Goal: Find specific page/section: Find specific page/section

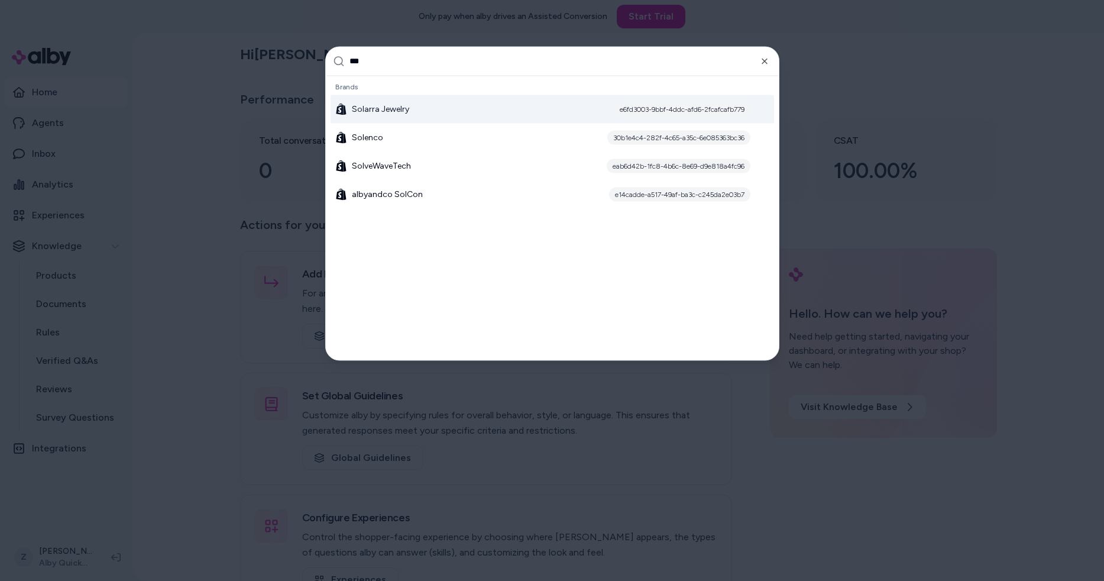
type input "****"
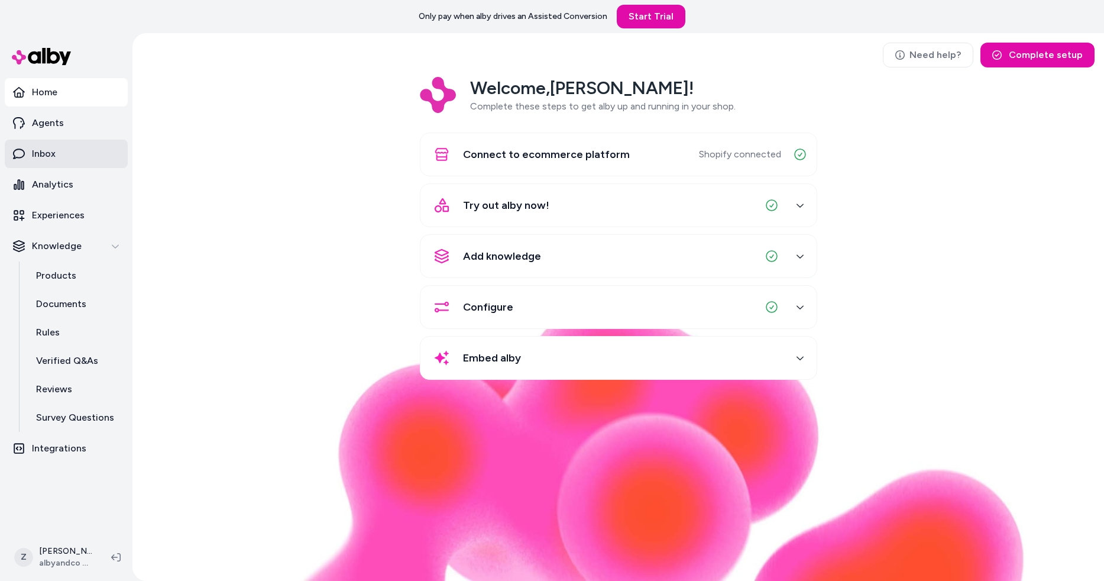
click at [89, 155] on link "Inbox" at bounding box center [66, 154] width 123 height 28
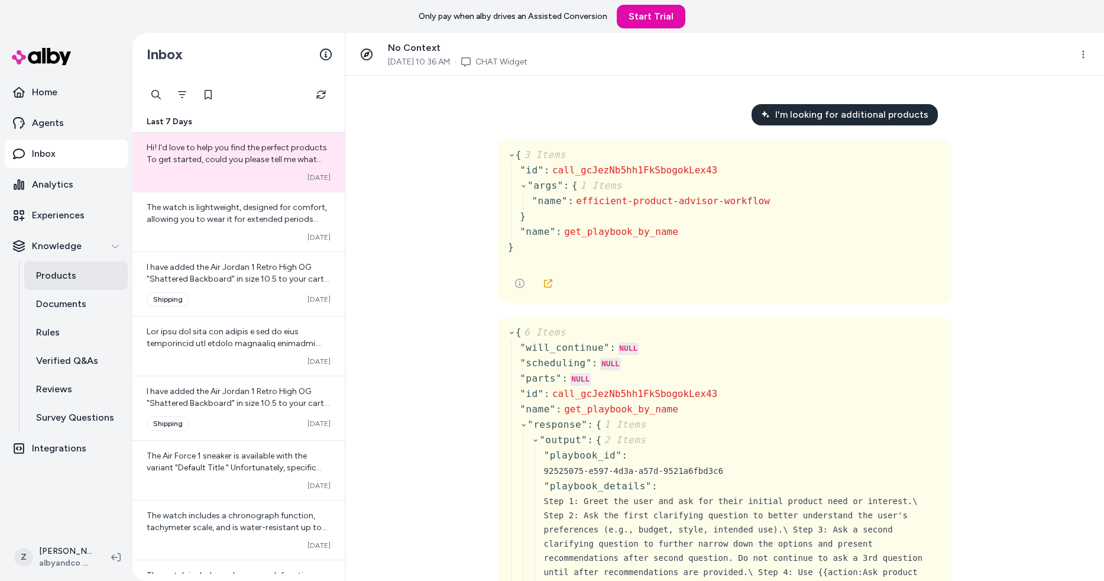
click at [48, 269] on p "Products" at bounding box center [56, 276] width 40 height 14
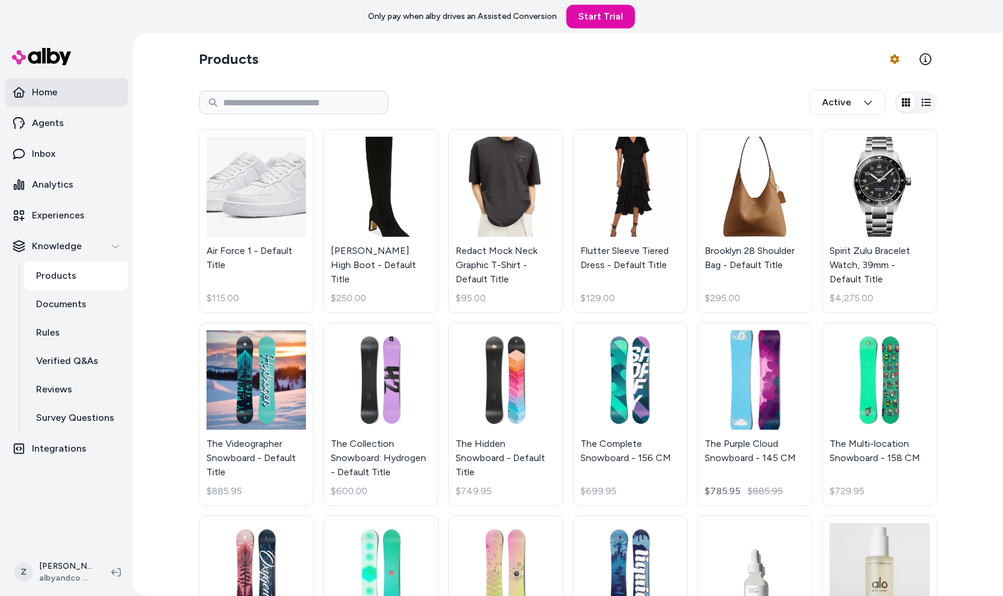
click at [51, 89] on p "Home" at bounding box center [44, 92] width 25 height 14
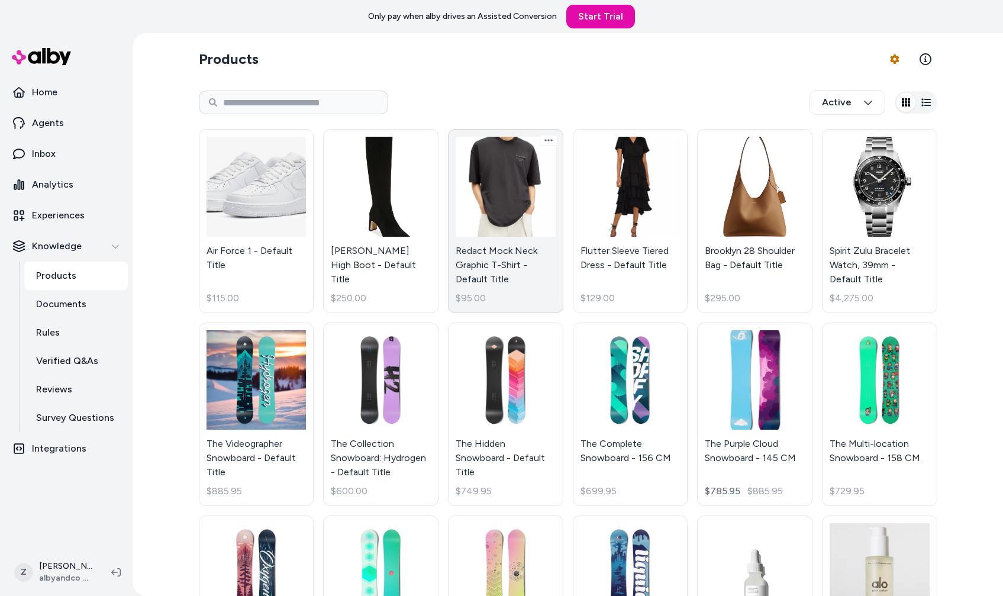
click at [486, 204] on link "Redact Mock Neck Graphic T-Shirt - Default Title $95.00" at bounding box center [505, 221] width 115 height 184
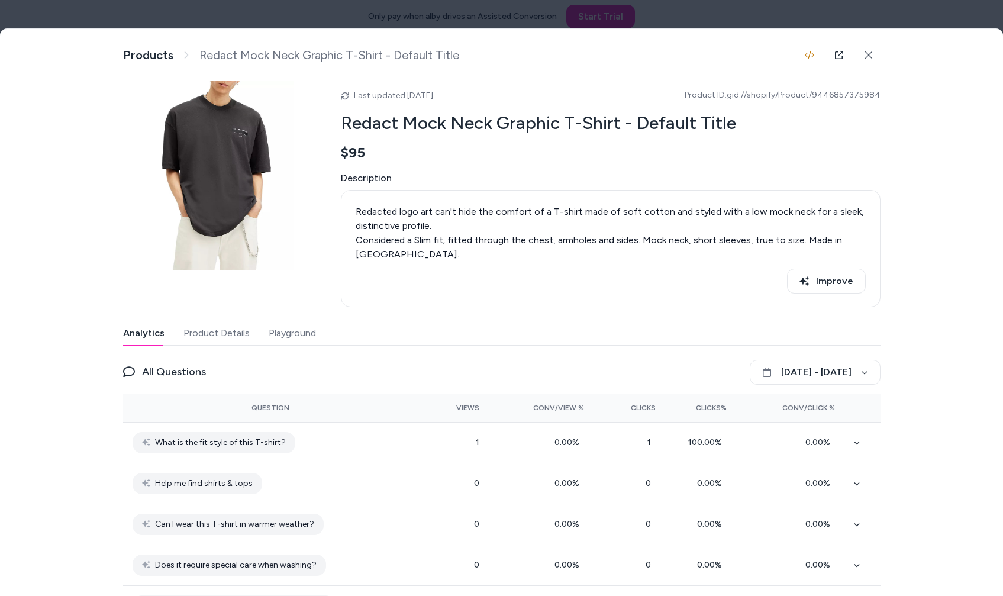
click at [223, 331] on button "Product Details" at bounding box center [216, 333] width 66 height 24
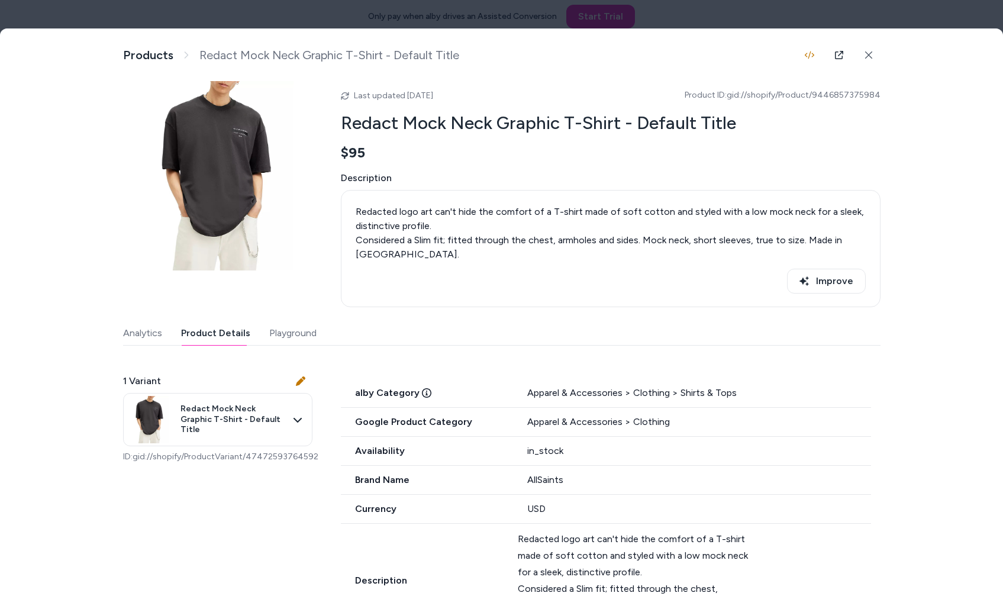
click at [126, 338] on button "Analytics" at bounding box center [142, 333] width 39 height 24
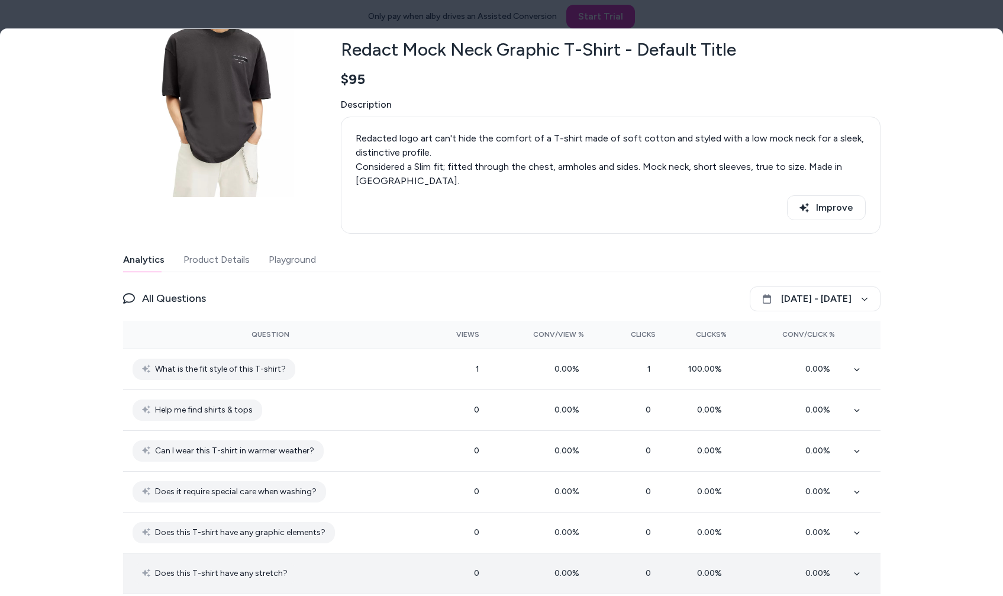
scroll to position [12, 0]
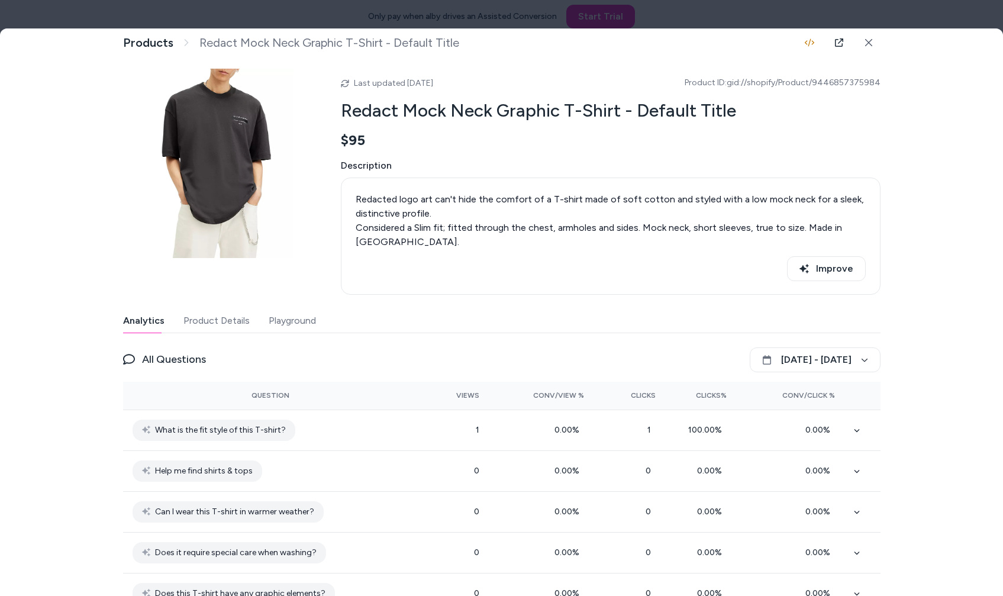
click at [214, 309] on div "Last updated [DATE] Product ID: gid://shopify/Product/9446857375984 Redact Mock…" at bounding box center [501, 566] width 757 height 994
click at [211, 324] on button "Product Details" at bounding box center [216, 321] width 66 height 24
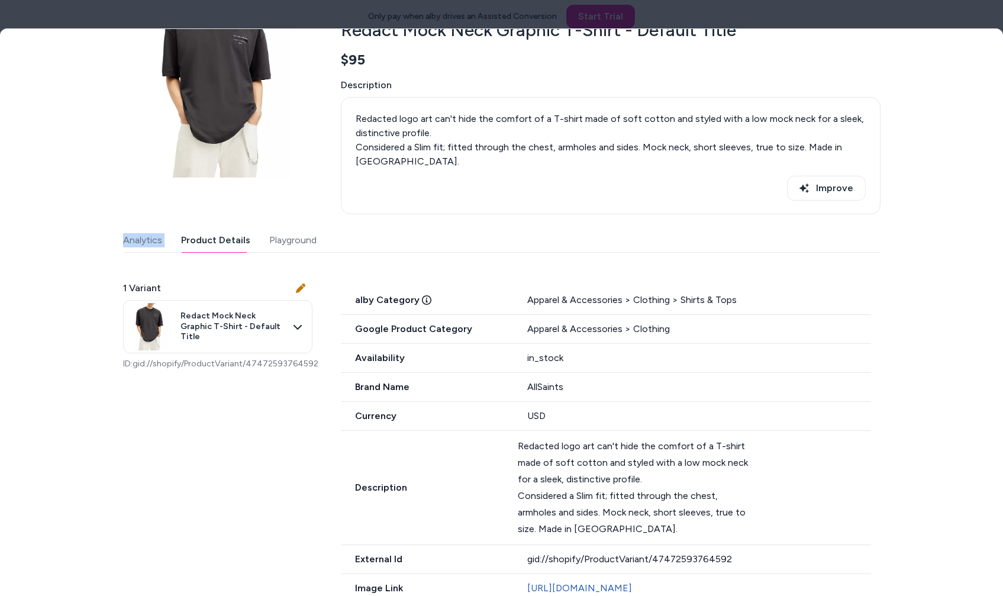
scroll to position [0, 0]
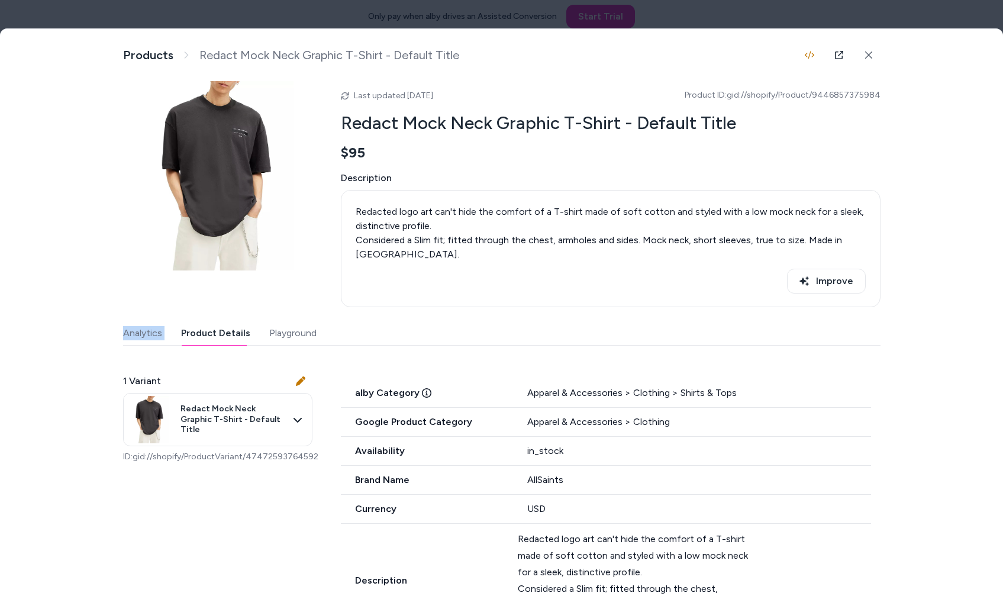
click at [283, 335] on button "Playground" at bounding box center [292, 333] width 47 height 24
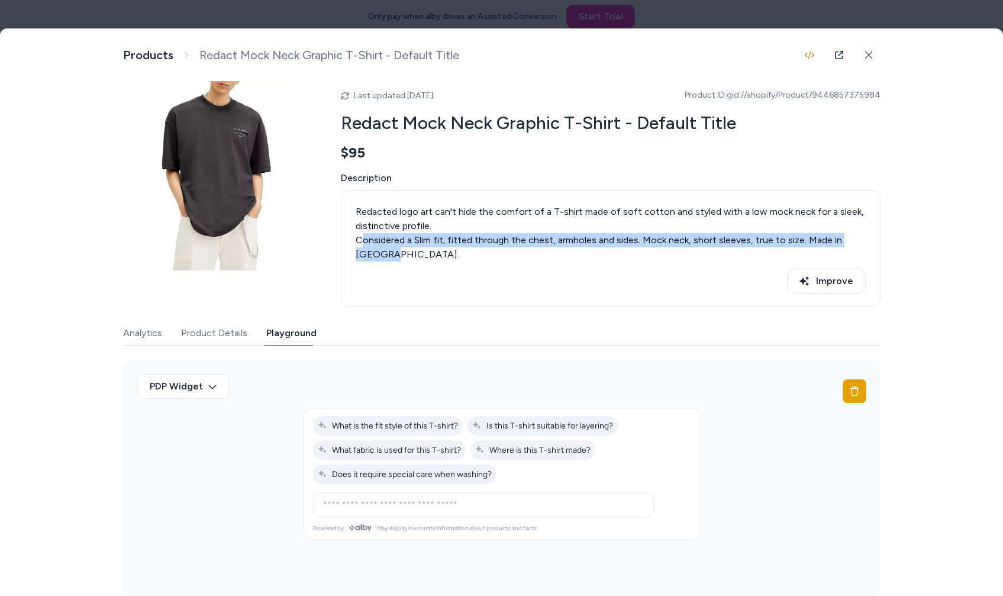
drag, startPoint x: 361, startPoint y: 234, endPoint x: 318, endPoint y: 188, distance: 63.6
click at [325, 206] on div "Last updated [DATE] Product ID: gid://shopify/Product/9446857375984 Redact Mock…" at bounding box center [501, 194] width 757 height 226
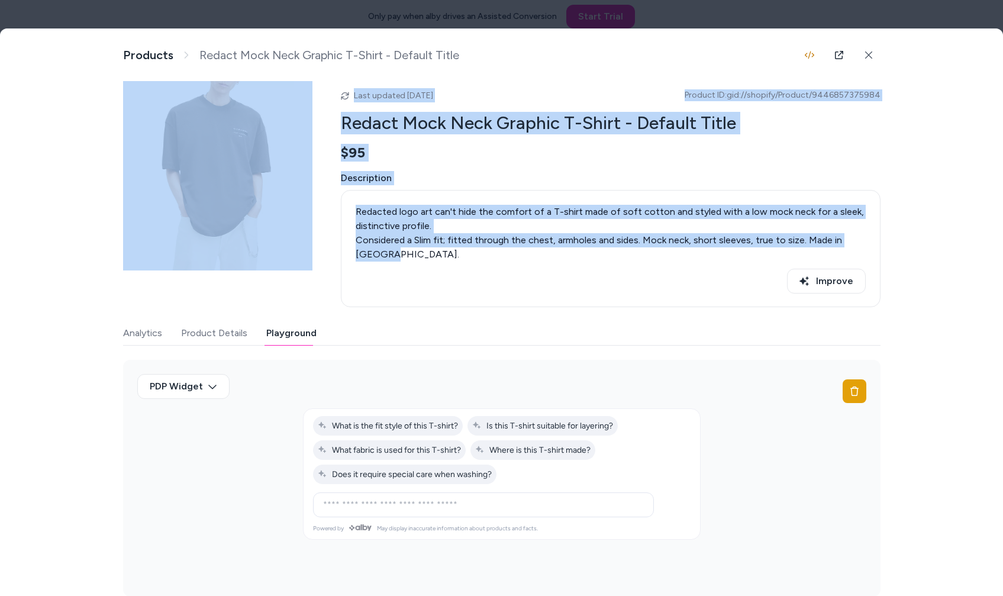
click at [640, 245] on div "Considered a Slim fit; fitted through the chest, armholes and sides. Mock neck,…" at bounding box center [610, 247] width 510 height 28
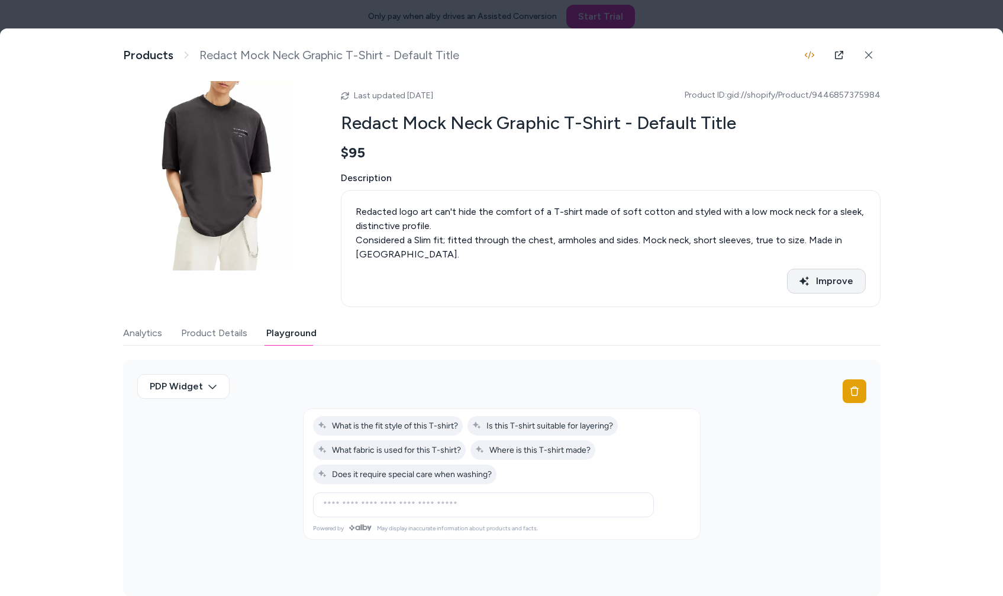
click at [829, 276] on button "Improve" at bounding box center [826, 281] width 79 height 25
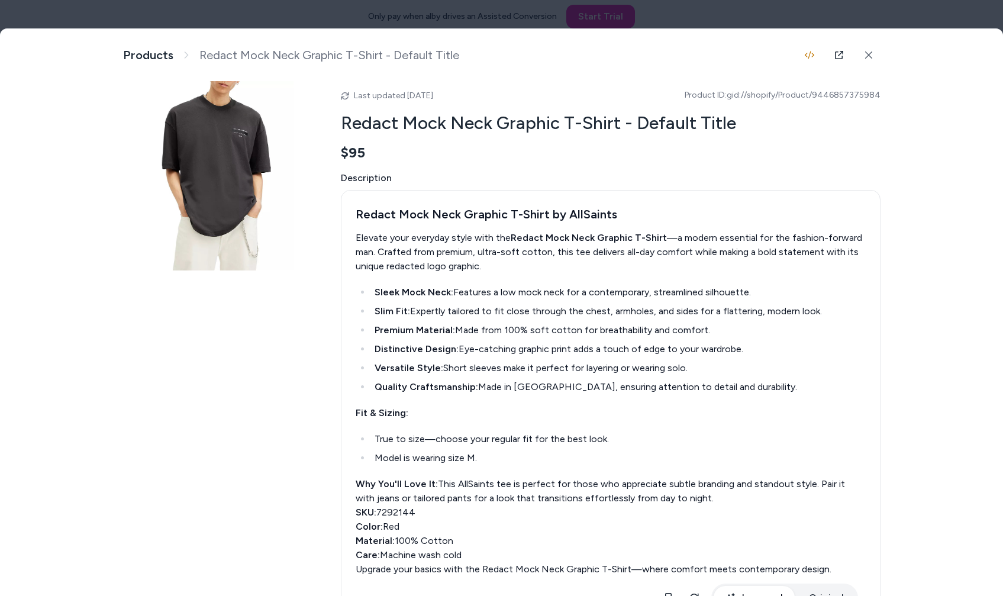
click at [444, 22] on div at bounding box center [501, 298] width 1003 height 596
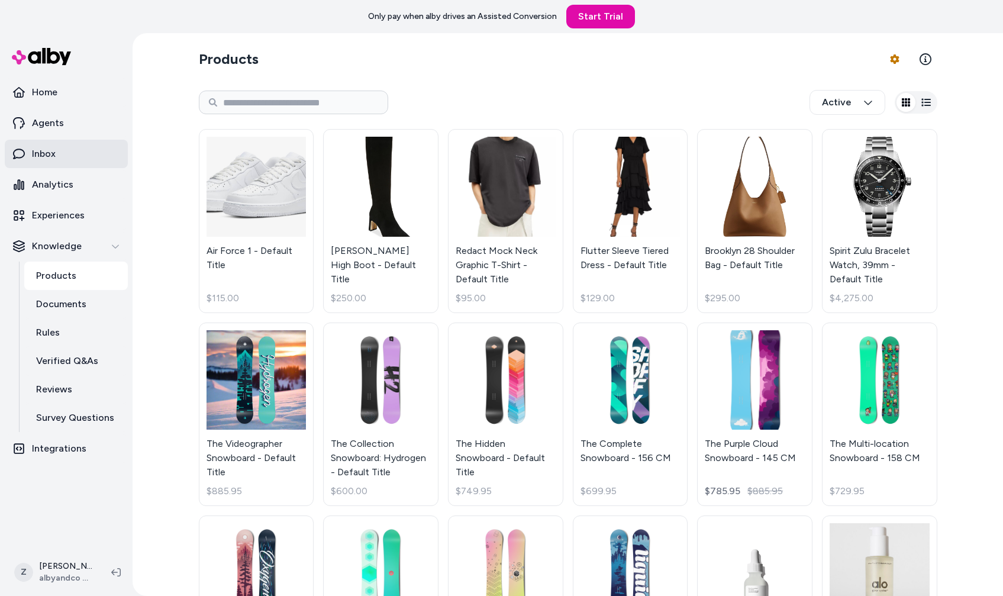
click at [47, 164] on link "Inbox" at bounding box center [66, 154] width 123 height 28
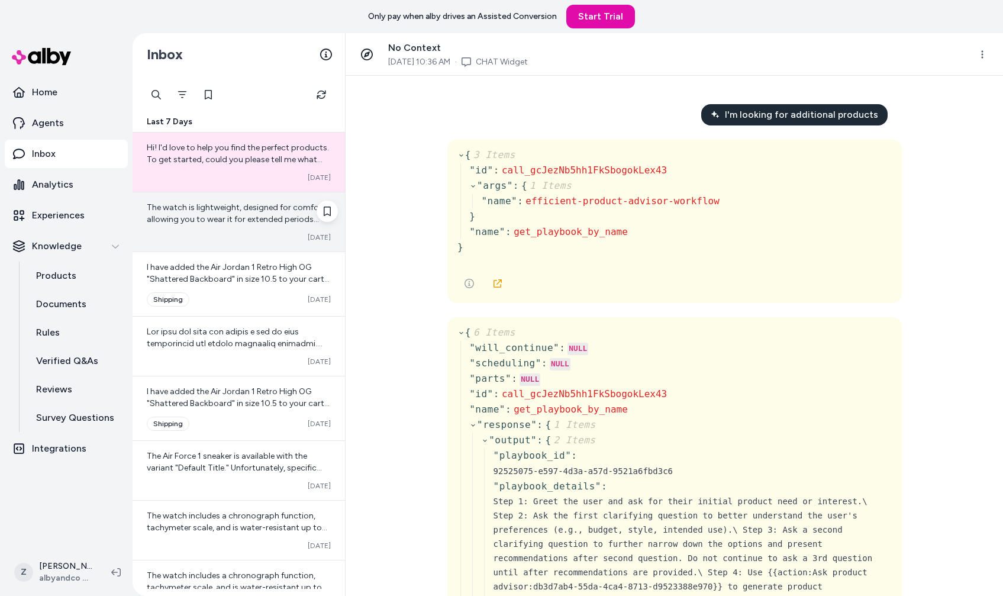
click at [205, 226] on div "The watch is lightweight, designed for comfort, allowing you to wear it for ext…" at bounding box center [238, 221] width 212 height 59
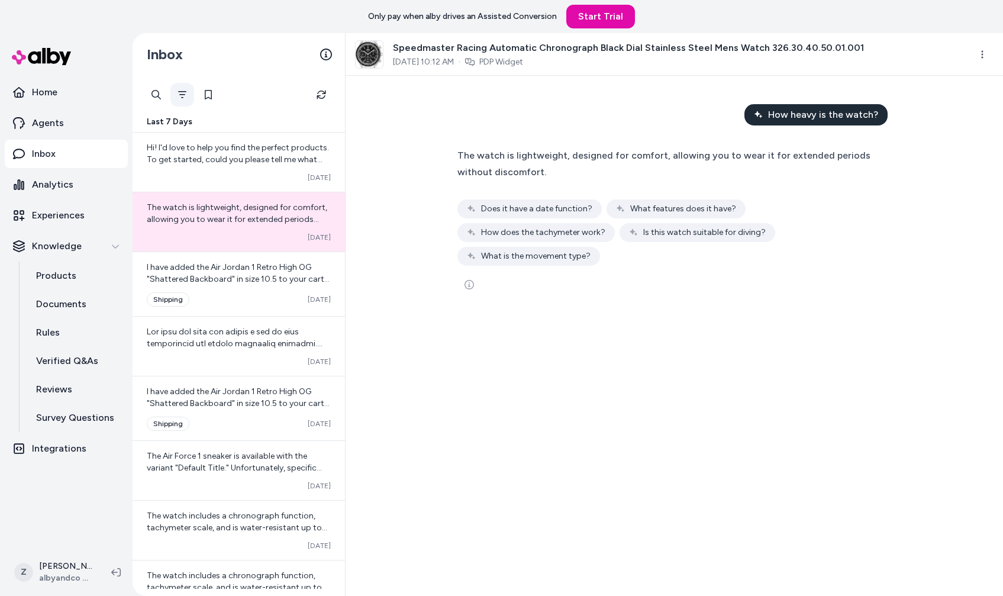
click at [186, 91] on icon "Filter" at bounding box center [181, 94] width 9 height 9
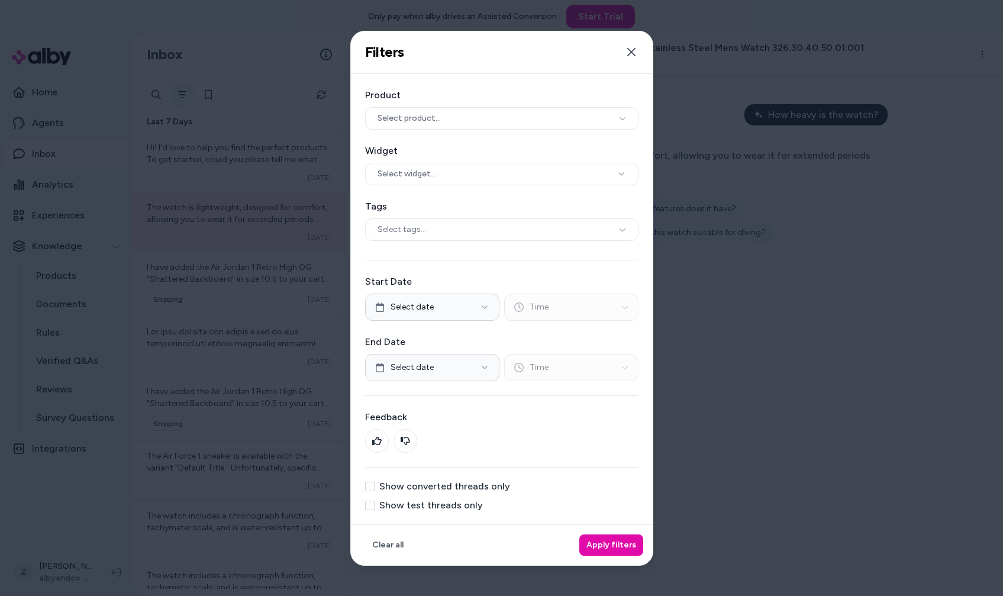
click at [186, 91] on div at bounding box center [501, 298] width 1003 height 596
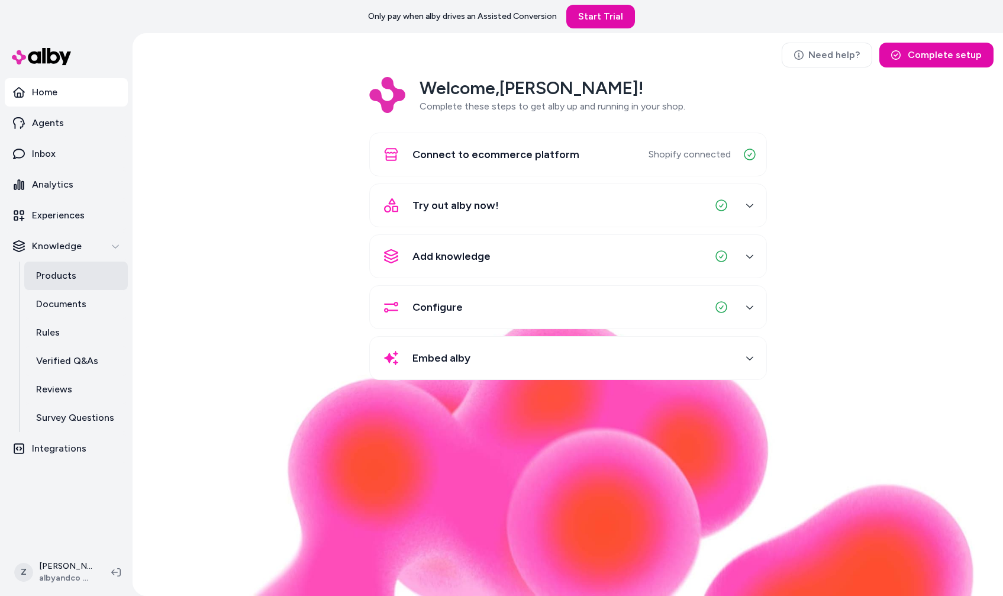
click at [56, 280] on p "Products" at bounding box center [56, 276] width 40 height 14
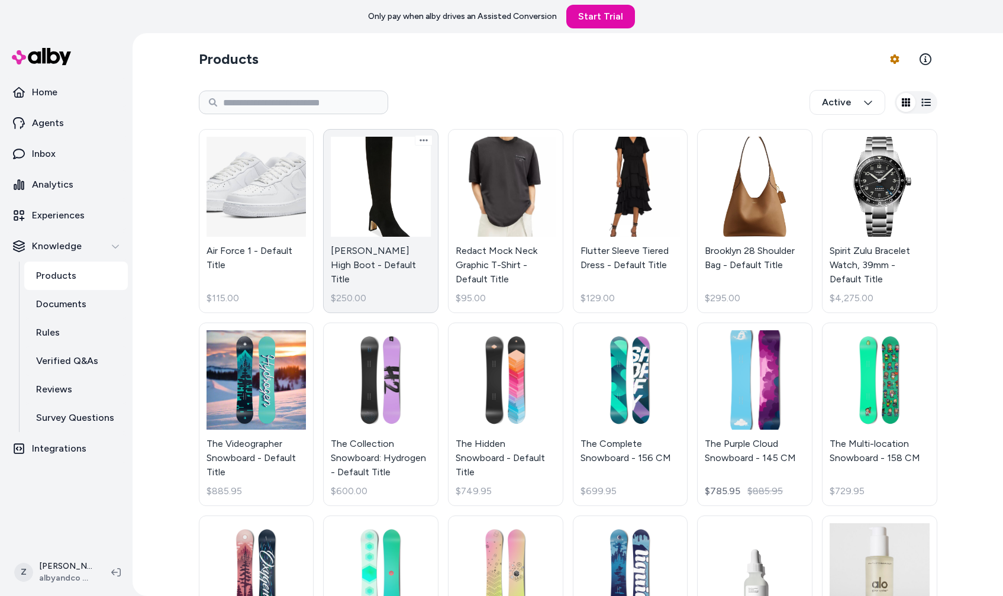
click at [351, 225] on link "Sylvia Knee High Boot - Default Title $250.00" at bounding box center [380, 221] width 115 height 184
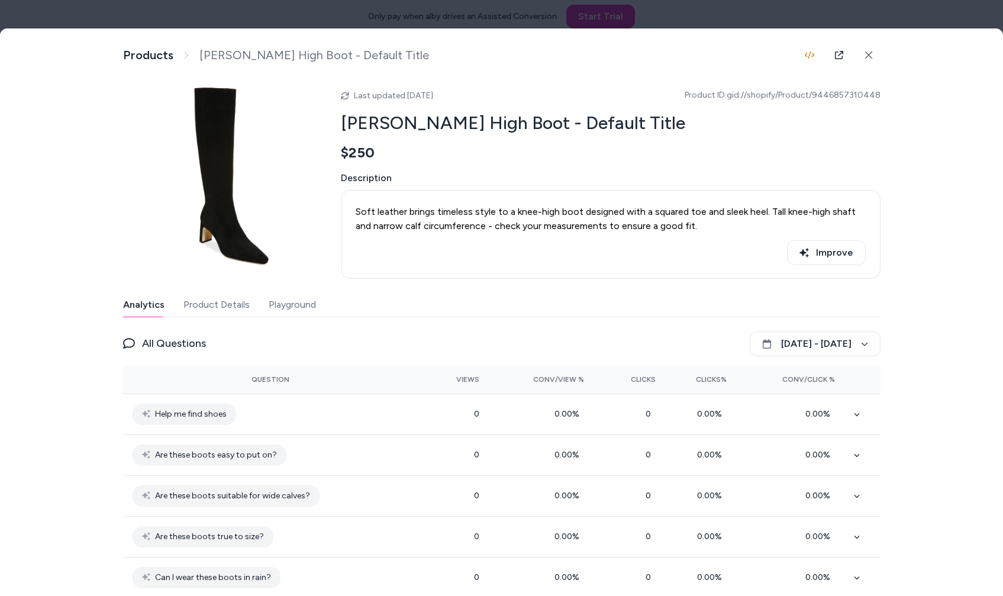
click at [303, 309] on button "Playground" at bounding box center [292, 305] width 47 height 24
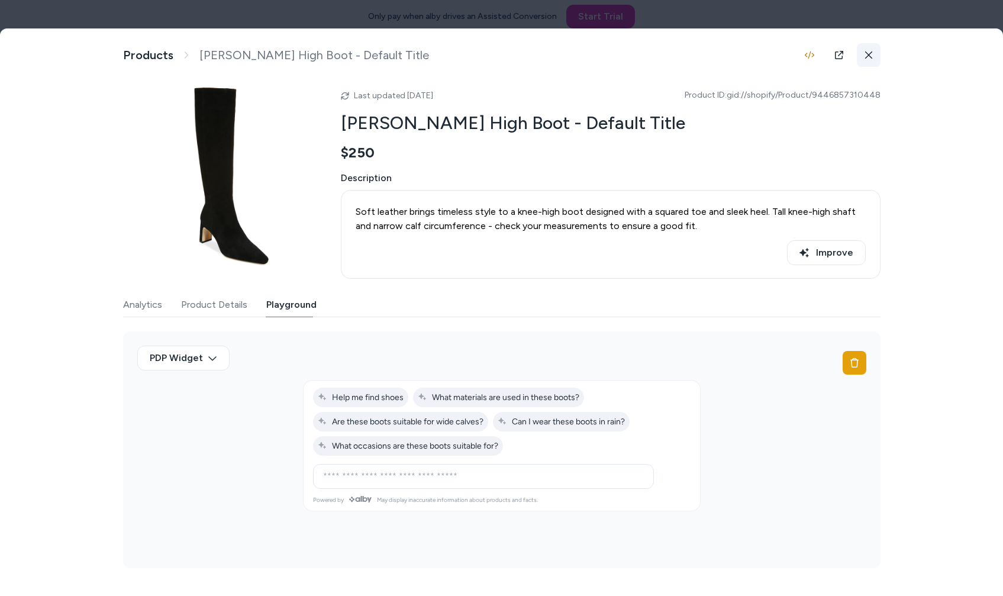
click at [870, 54] on icon at bounding box center [868, 55] width 8 height 8
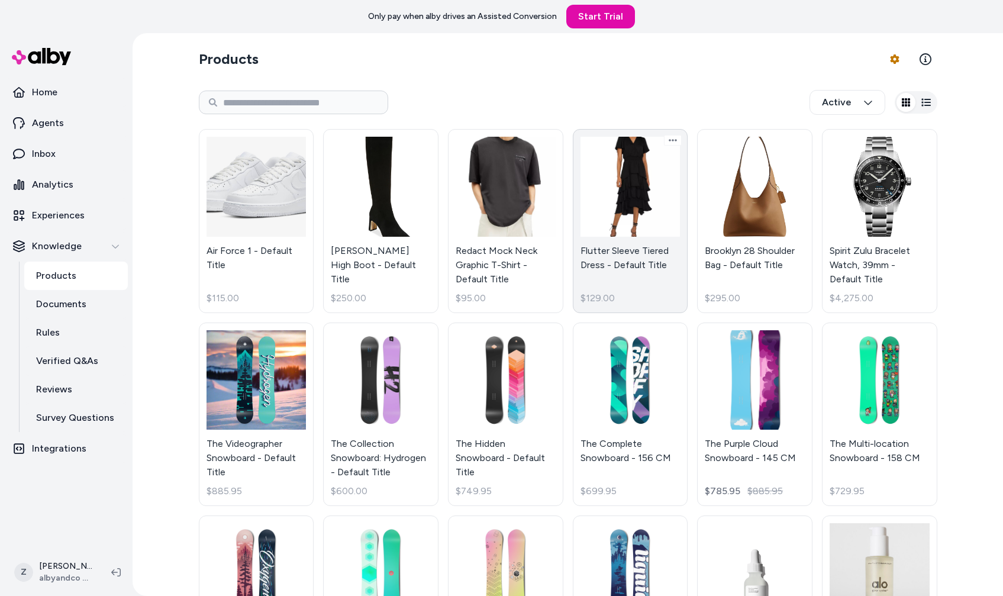
click at [613, 209] on link "Flutter Sleeve Tiered Dress - Default Title $129.00" at bounding box center [630, 221] width 115 height 184
